Goal: Task Accomplishment & Management: Use online tool/utility

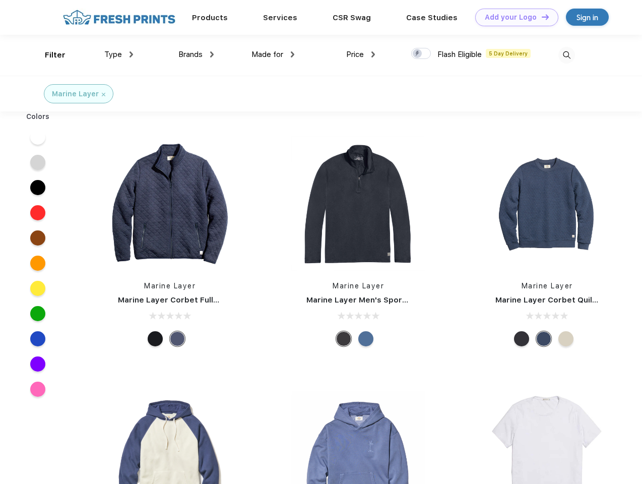
click at [513, 17] on link "Add your Logo Design Tool" at bounding box center [516, 18] width 83 height 18
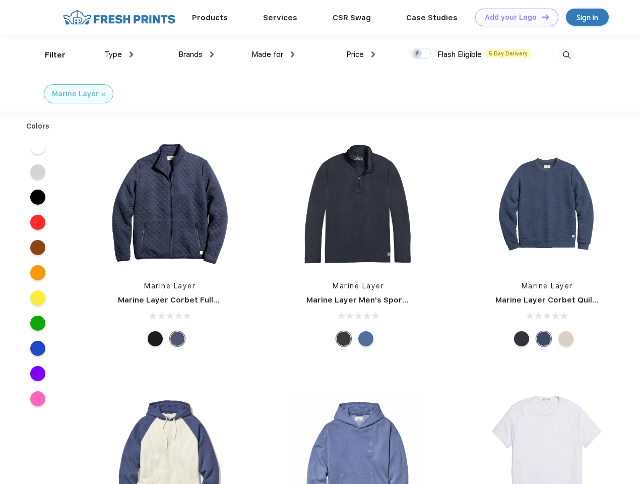
click at [0, 0] on div "Design Tool" at bounding box center [0, 0] width 0 height 0
click at [541, 17] on link "Add your Logo Design Tool" at bounding box center [516, 18] width 83 height 18
click at [48, 55] on div "Filter" at bounding box center [55, 55] width 21 height 12
click at [119, 54] on span "Type" at bounding box center [113, 54] width 18 height 9
click at [196, 54] on span "Brands" at bounding box center [190, 54] width 24 height 9
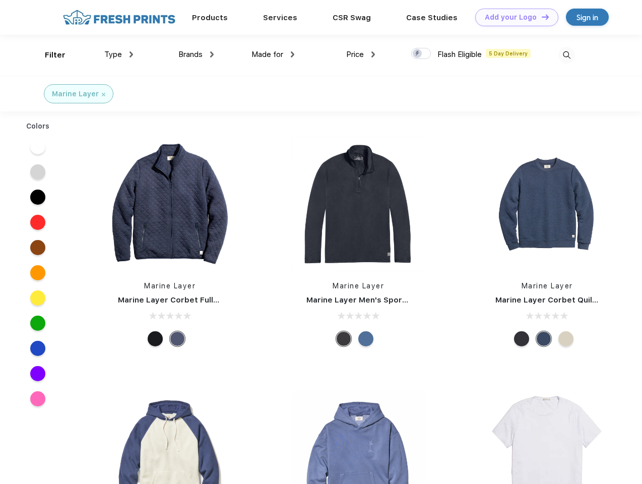
click at [273, 54] on span "Made for" at bounding box center [267, 54] width 32 height 9
click at [361, 54] on span "Price" at bounding box center [355, 54] width 18 height 9
click at [421, 54] on div at bounding box center [421, 53] width 20 height 11
click at [418, 54] on input "checkbox" at bounding box center [414, 50] width 7 height 7
click at [566, 55] on img at bounding box center [566, 55] width 17 height 17
